Goal: Check status: Check status

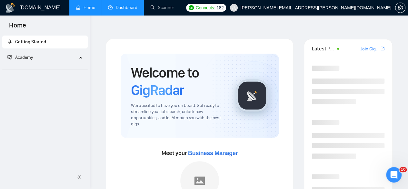
click at [128, 9] on link "Dashboard" at bounding box center [122, 7] width 29 height 5
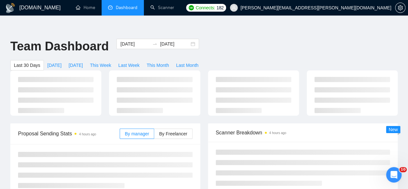
type input "[DATE]"
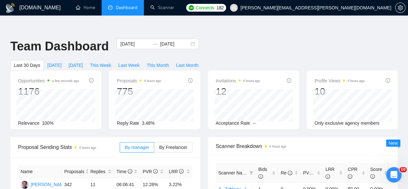
scroll to position [43, 0]
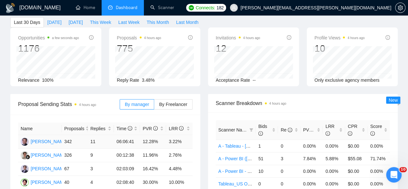
click at [119, 135] on td "06:06:41" at bounding box center [127, 142] width 26 height 14
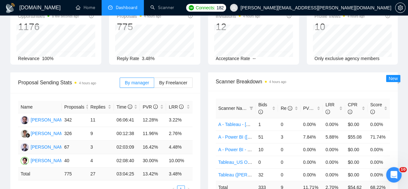
click at [147, 140] on td "16.42%" at bounding box center [153, 147] width 26 height 14
click at [146, 154] on td "30.00%" at bounding box center [153, 161] width 26 height 14
click at [149, 140] on td "16.42%" at bounding box center [153, 147] width 26 height 14
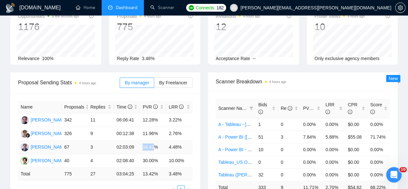
click at [149, 140] on td "16.42%" at bounding box center [153, 147] width 26 height 14
click at [145, 154] on td "30.00%" at bounding box center [153, 161] width 26 height 14
click at [172, 154] on td "10.00%" at bounding box center [179, 161] width 26 height 14
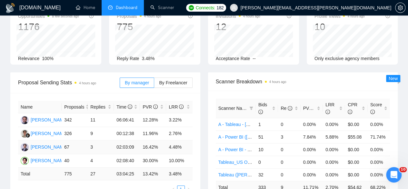
click at [173, 140] on td "4.48%" at bounding box center [179, 147] width 26 height 14
click at [171, 127] on td "2.76%" at bounding box center [179, 134] width 26 height 14
click at [143, 127] on td "11.96%" at bounding box center [153, 134] width 26 height 14
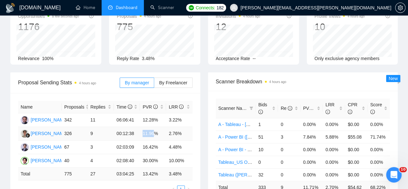
click at [143, 127] on td "11.96%" at bounding box center [153, 134] width 26 height 14
click at [147, 154] on td "30.00%" at bounding box center [153, 161] width 26 height 14
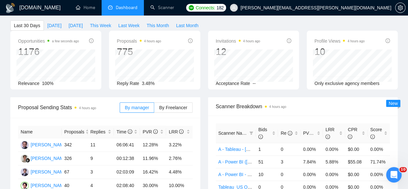
scroll to position [86, 0]
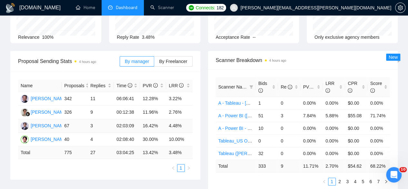
click at [147, 119] on td "16.42%" at bounding box center [153, 126] width 26 height 14
click at [172, 119] on td "4.48%" at bounding box center [179, 126] width 26 height 14
click at [148, 92] on td "12.28%" at bounding box center [153, 99] width 26 height 14
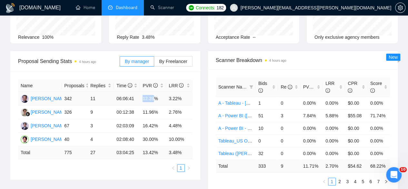
click at [148, 92] on td "12.28%" at bounding box center [153, 99] width 26 height 14
drag, startPoint x: 111, startPoint y: 102, endPoint x: 140, endPoint y: 102, distance: 28.7
click at [140, 119] on tr "[PERSON_NAME] 67 3 02:03:09 16.42% 4.48%" at bounding box center [105, 126] width 175 height 14
drag, startPoint x: 123, startPoint y: 115, endPoint x: 112, endPoint y: 116, distance: 11.0
click at [112, 133] on tr "[PERSON_NAME] 40 4 02:08:40 30.00% 10.00%" at bounding box center [105, 140] width 175 height 14
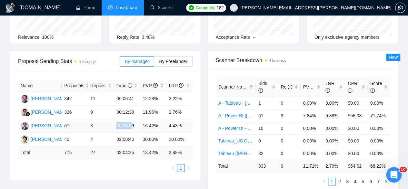
drag, startPoint x: 129, startPoint y: 101, endPoint x: 108, endPoint y: 104, distance: 20.9
click at [108, 119] on tr "[PERSON_NAME] 67 3 02:03:09 16.42% 4.48%" at bounding box center [105, 126] width 175 height 14
click at [138, 119] on td "02:03:09" at bounding box center [127, 126] width 26 height 14
drag, startPoint x: 136, startPoint y: 101, endPoint x: 116, endPoint y: 104, distance: 20.5
click at [116, 119] on td "02:03:09" at bounding box center [127, 126] width 26 height 14
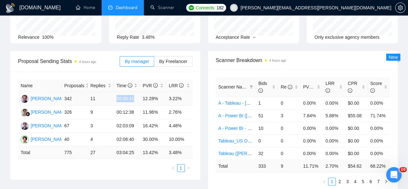
drag, startPoint x: 113, startPoint y: 75, endPoint x: 136, endPoint y: 76, distance: 22.6
click at [136, 92] on tr "[PERSON_NAME] 342 11 06:06:41 12.28% 3.22%" at bounding box center [105, 99] width 175 height 14
drag, startPoint x: 112, startPoint y: 117, endPoint x: 134, endPoint y: 116, distance: 22.3
click at [134, 133] on tr "[PERSON_NAME] 40 4 02:08:40 30.00% 10.00%" at bounding box center [105, 140] width 175 height 14
drag, startPoint x: 130, startPoint y: 103, endPoint x: 110, endPoint y: 102, distance: 20.0
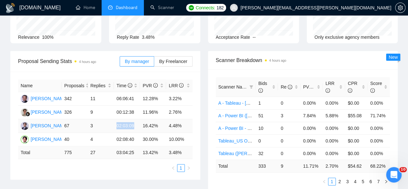
click at [110, 119] on tr "[PERSON_NAME] 67 3 02:03:09 16.42% 4.48%" at bounding box center [105, 126] width 175 height 14
